Goal: Navigation & Orientation: Find specific page/section

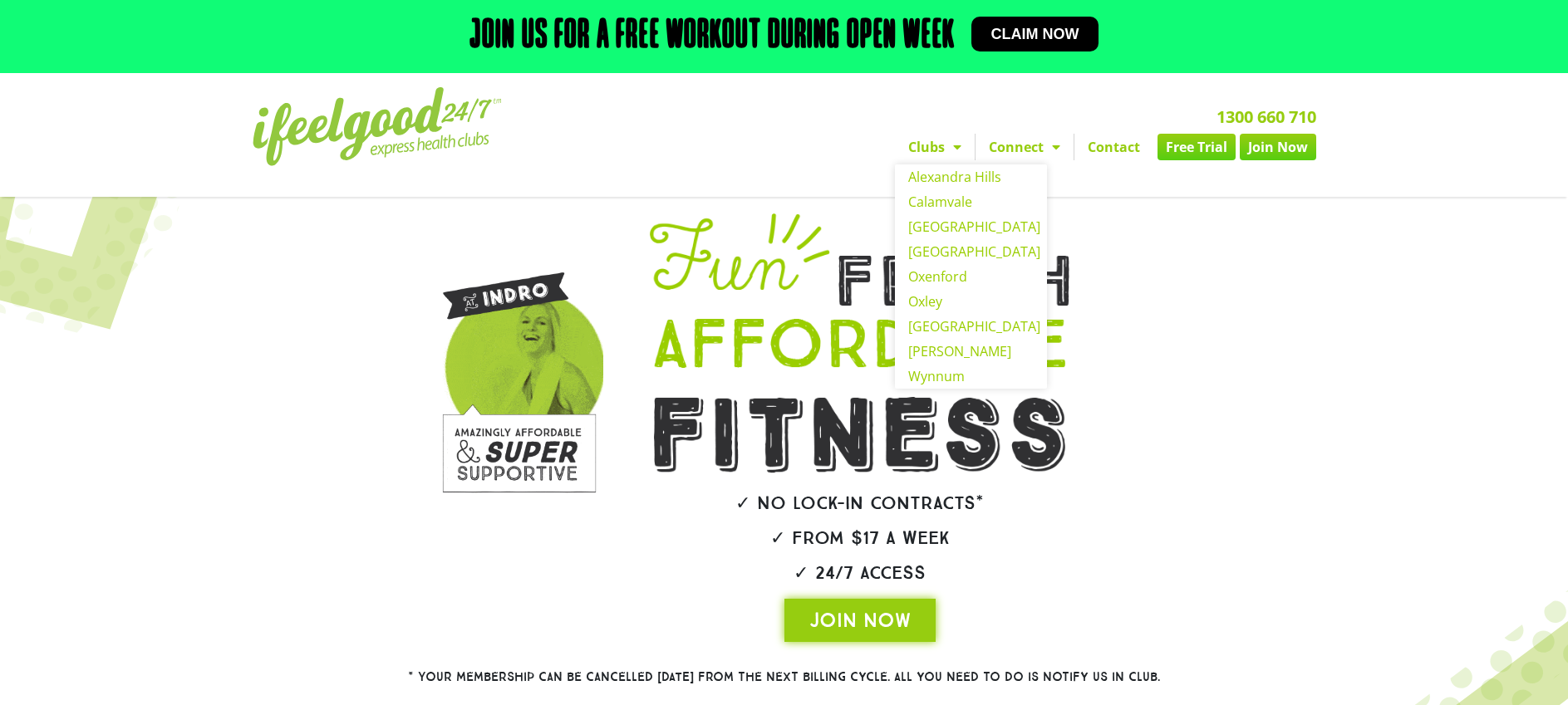
click at [922, 147] on link "Clubs" at bounding box center [935, 147] width 80 height 27
click at [930, 151] on link "Clubs" at bounding box center [935, 147] width 80 height 27
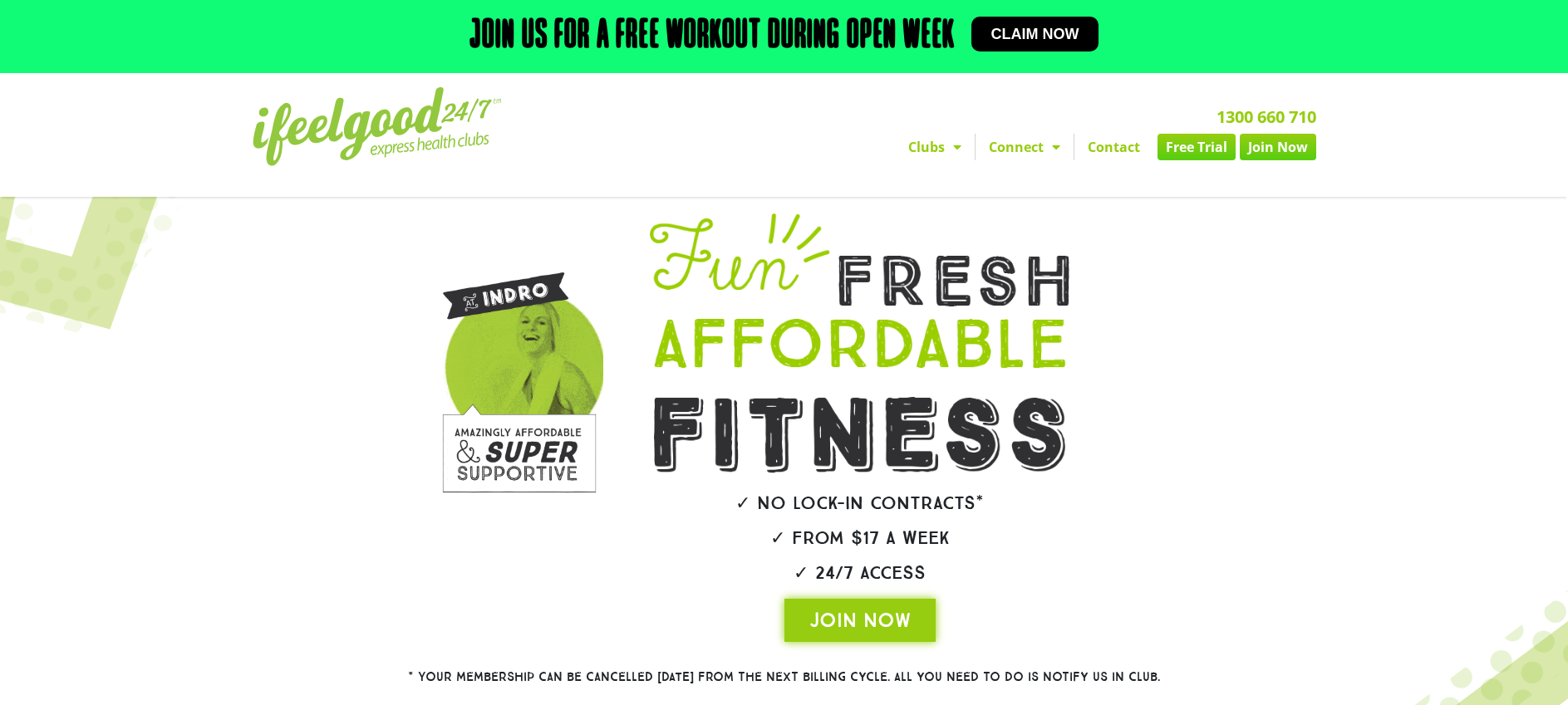
click at [932, 150] on link "Clubs" at bounding box center [935, 147] width 80 height 27
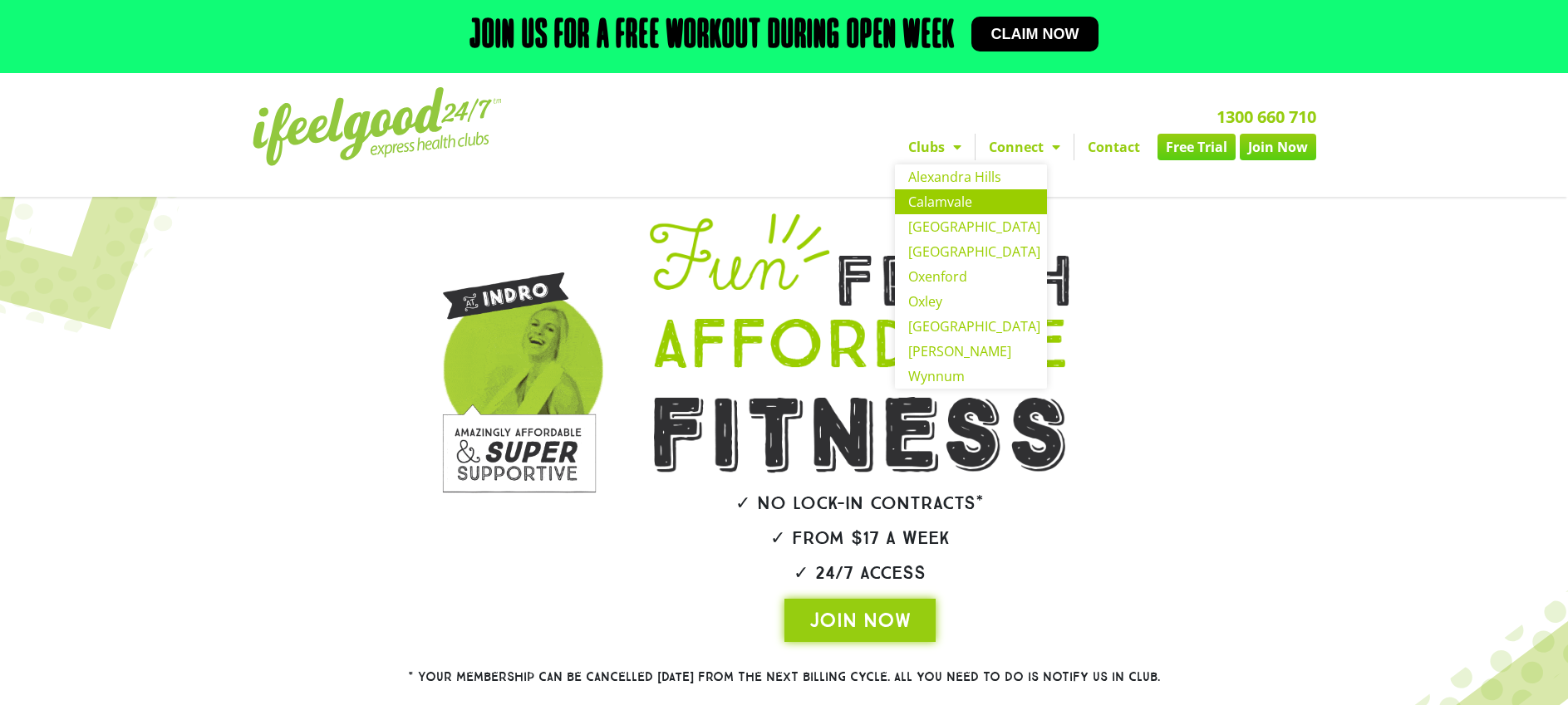
click at [972, 196] on link "Calamvale" at bounding box center [971, 201] width 152 height 25
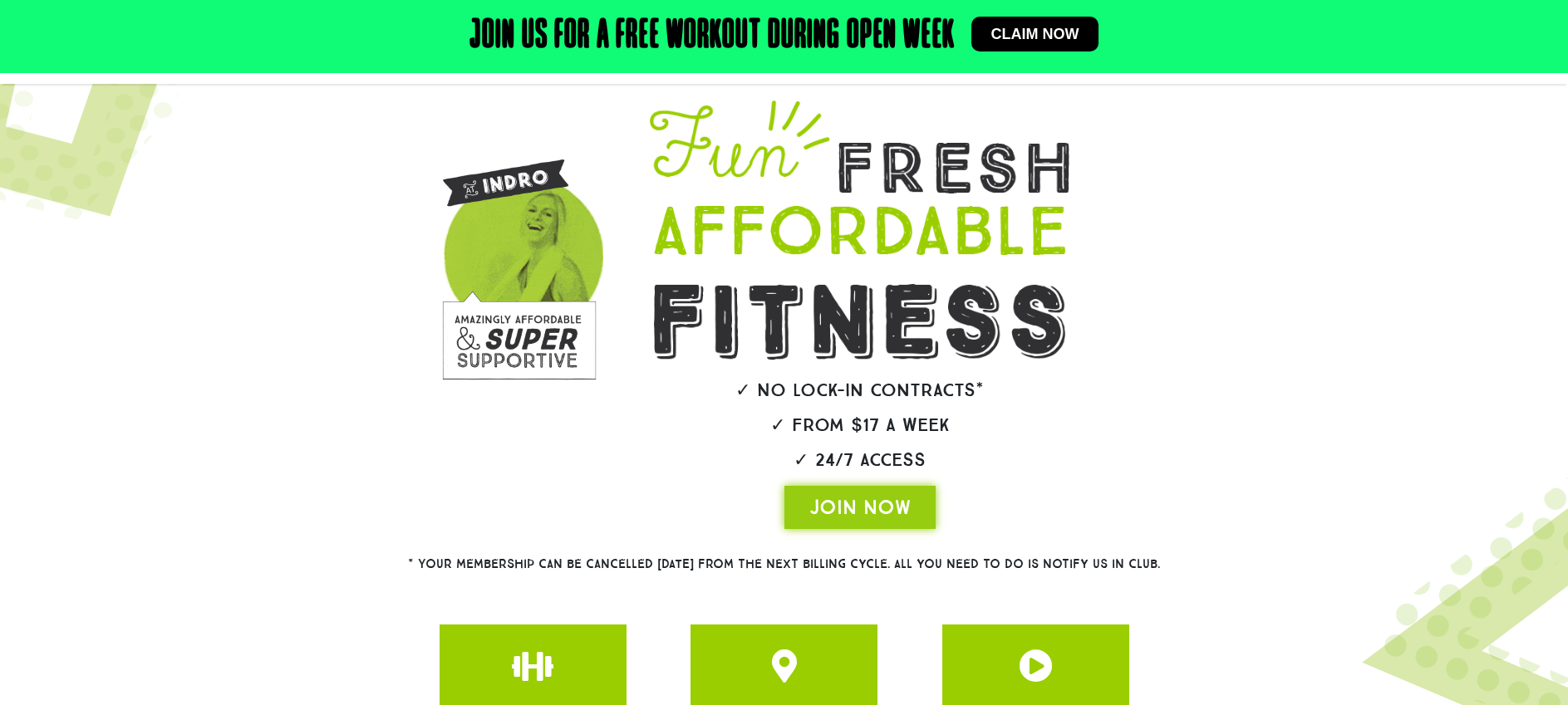
scroll to position [117, 0]
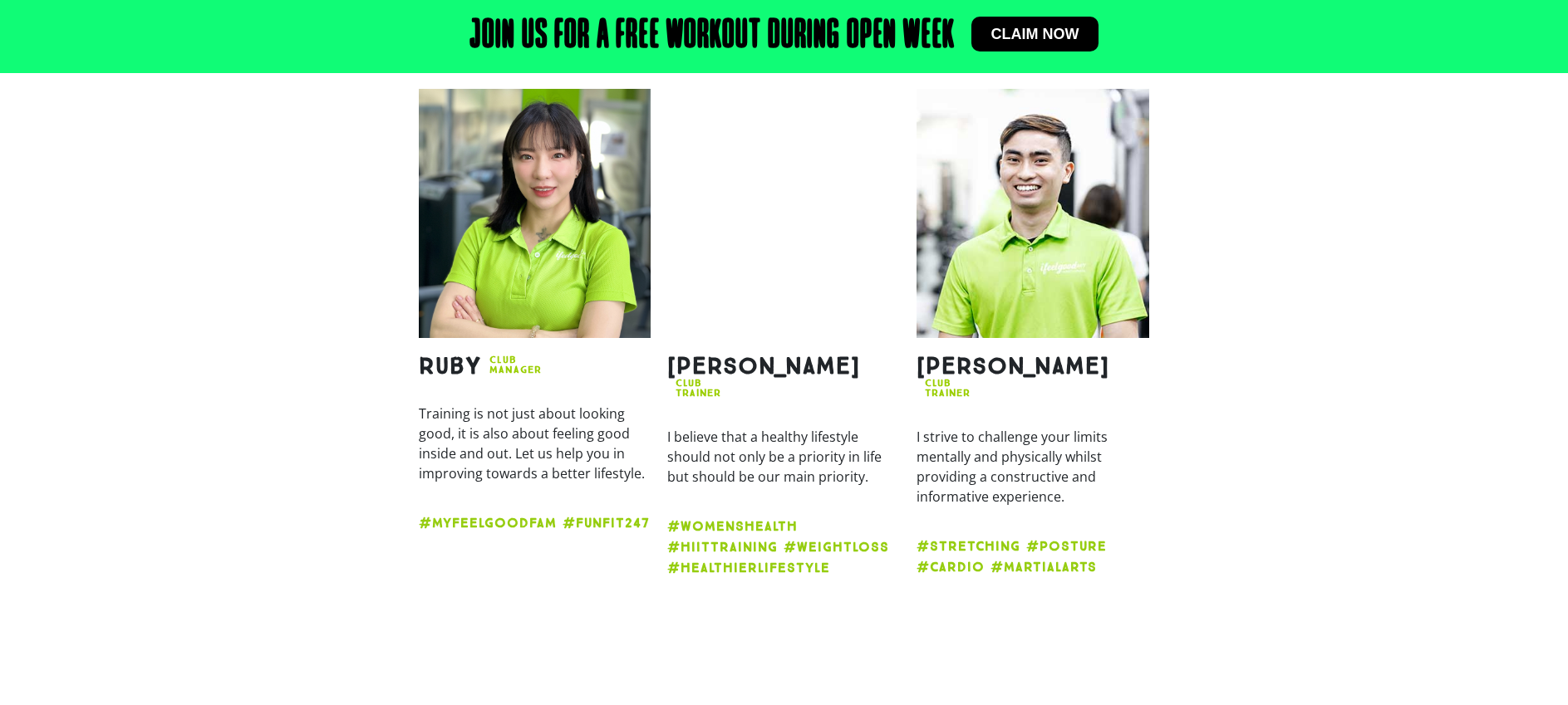
scroll to position [1744, 0]
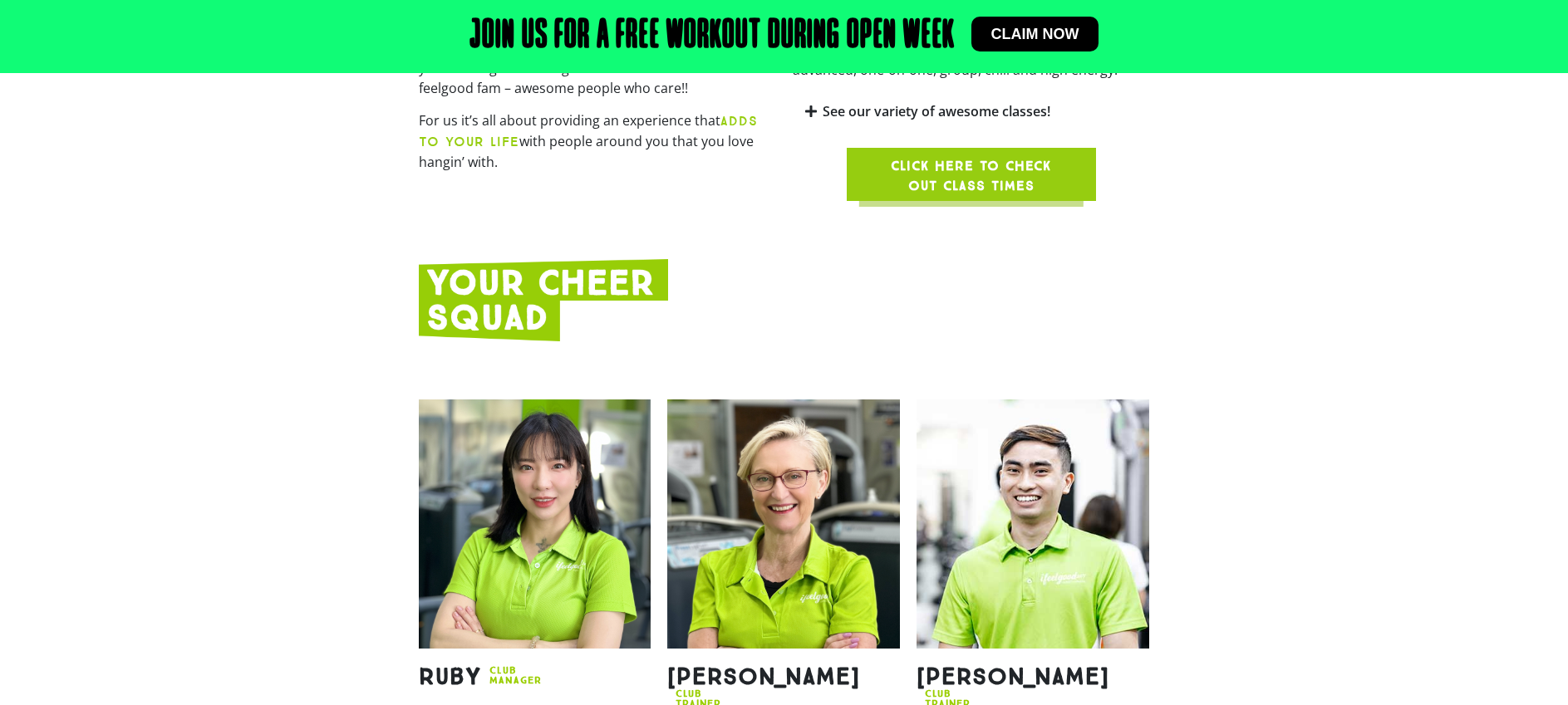
click at [1031, 156] on span "Click here to check out class times" at bounding box center [971, 176] width 169 height 40
